Goal: Task Accomplishment & Management: Use online tool/utility

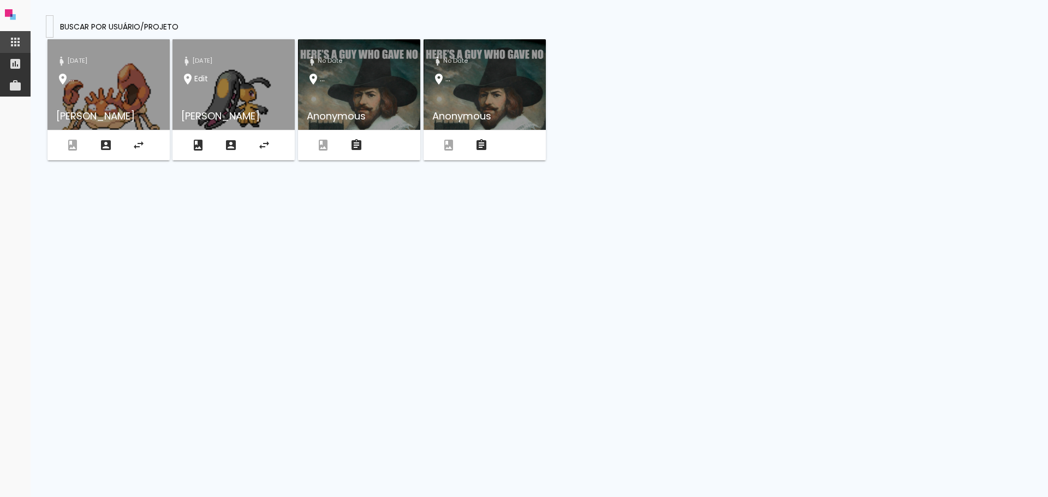
drag, startPoint x: 300, startPoint y: 21, endPoint x: 427, endPoint y: 47, distance: 129.8
click at [439, 44] on presences-panel at bounding box center [540, 248] width 1018 height 497
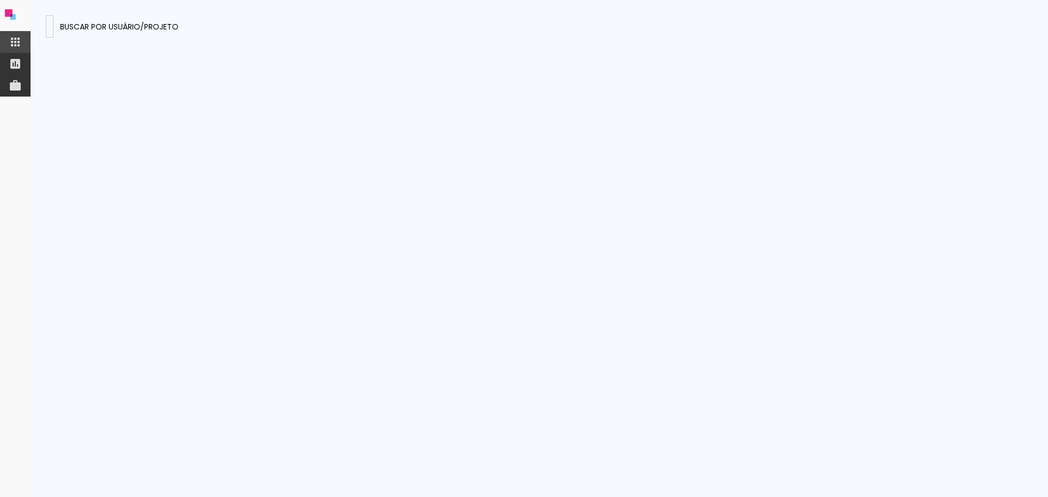
drag, startPoint x: 213, startPoint y: 23, endPoint x: 2, endPoint y: 8, distance: 211.3
click at [0, 9] on app-drawer-layout at bounding box center [524, 248] width 1048 height 497
type input "z87bp6gXmAAGbqPDL"
type paper-input "z87bp6gXmAAGbqPDL"
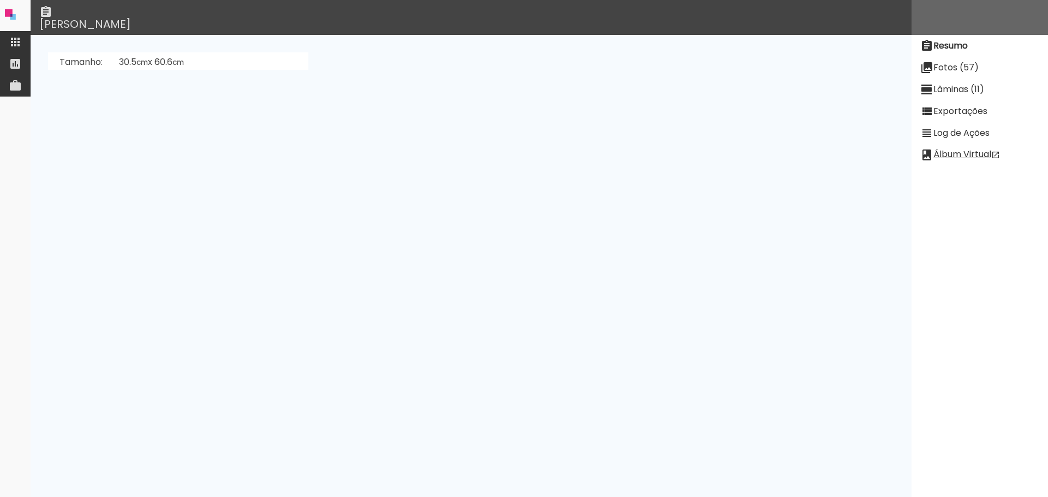
click at [0, 0] on slot "Lâminas (11)" at bounding box center [0, 0] width 0 height 0
click at [938, 74] on paper-item "Fotos (57)" at bounding box center [980, 68] width 136 height 22
click at [0, 0] on slot "Exportações" at bounding box center [0, 0] width 0 height 0
click at [287, 182] on link "[URL][DOMAIN_NAME][DOMAIN_NAME]" at bounding box center [201, 180] width 171 height 13
click at [876, 70] on neon-animatable "Ultima exportação Qualidade high Estado ready Passo Progresso 100 URL [URL][DOM…" at bounding box center [471, 52] width 881 height 35
